Goal: Complete application form

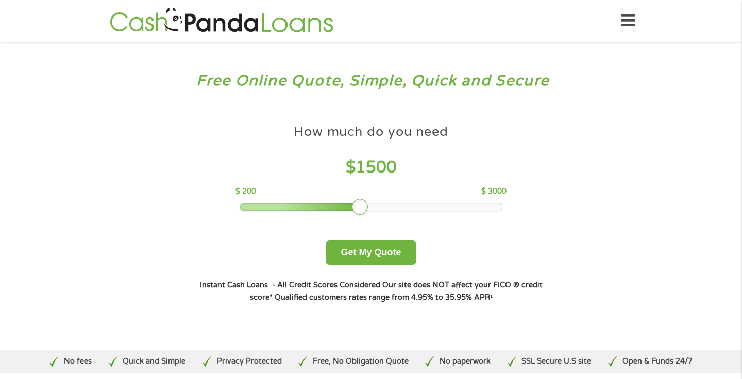
drag, startPoint x: 316, startPoint y: 207, endPoint x: 364, endPoint y: 203, distance: 48.6
click at [364, 203] on div at bounding box center [360, 207] width 16 height 16
click at [369, 258] on button "Get My Quote" at bounding box center [371, 253] width 90 height 24
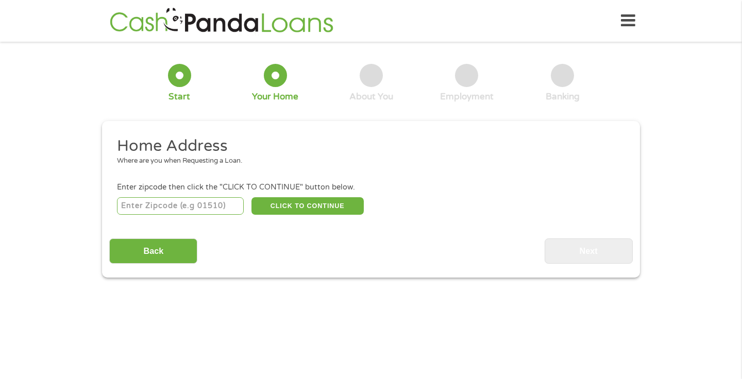
scroll to position [3, 0]
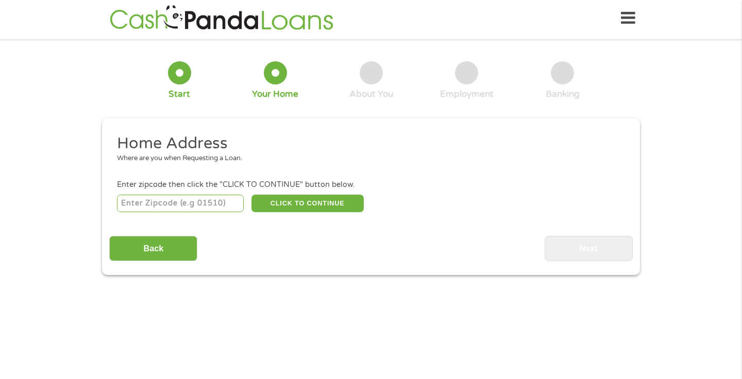
click at [216, 203] on input "number" at bounding box center [180, 204] width 127 height 18
type input "76549"
click at [283, 203] on button "CLICK TO CONTINUE" at bounding box center [307, 204] width 112 height 18
type input "76549"
type input "Killeen"
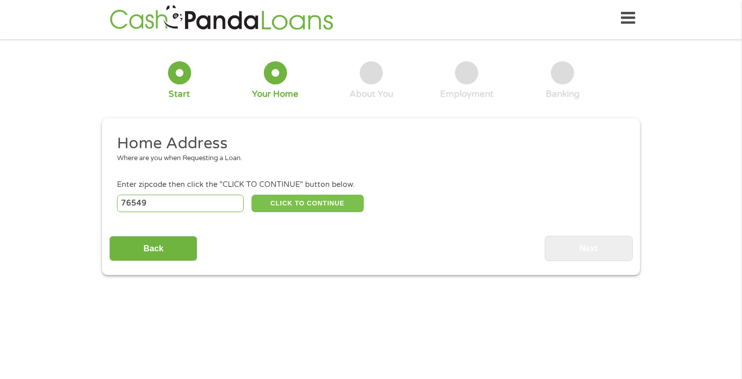
select select "Texas"
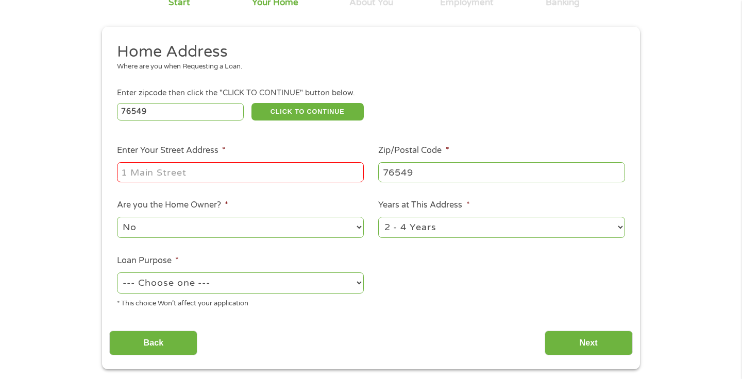
scroll to position [94, 0]
click at [260, 170] on input "4902 Donegal Bay Ct" at bounding box center [240, 172] width 247 height 20
type input "4902 Donegal Bay Ct Killeen TX"
select select "yes"
select select "60months"
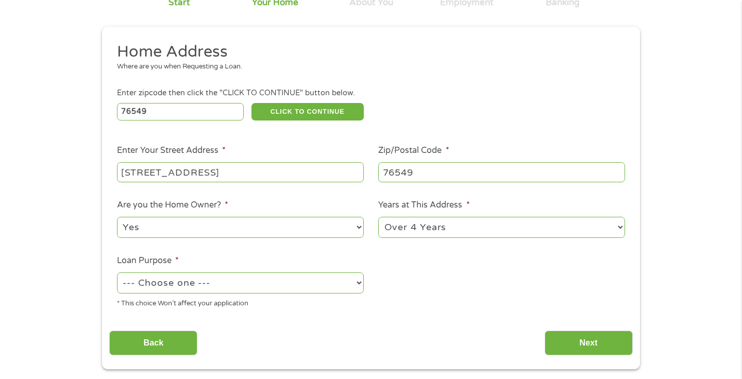
select select "paybills"
click at [589, 338] on input "Next" at bounding box center [589, 343] width 88 height 25
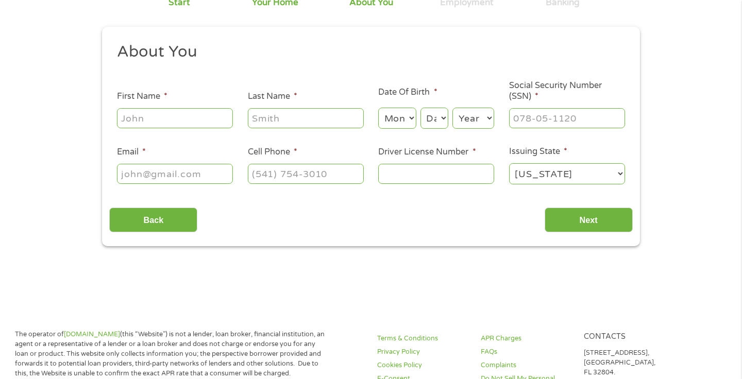
scroll to position [3, 0]
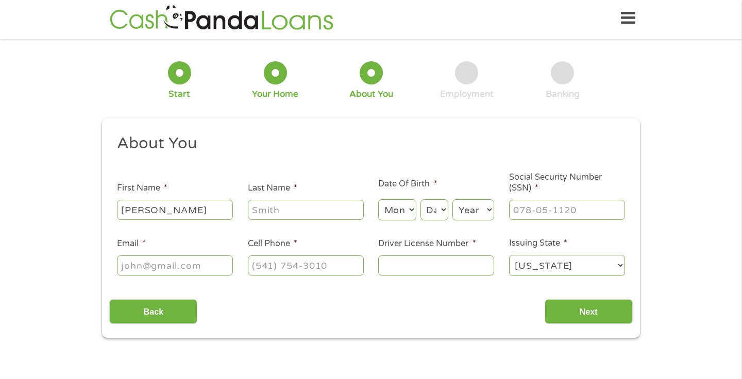
type input "Elizabeth"
type input "Ramirez"
select select "12"
select select "10"
select select "1968"
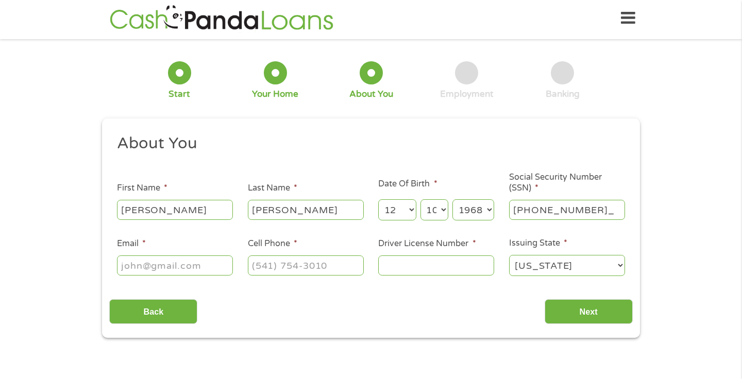
type input "581-97-6637"
type input "elizabeth_1012@hotmail.com"
type input "(254) 345-6980"
click at [420, 270] on input "Driver License Number *" at bounding box center [436, 266] width 116 height 20
click at [419, 299] on div "Back Next" at bounding box center [370, 308] width 523 height 32
